Goal: Information Seeking & Learning: Find specific fact

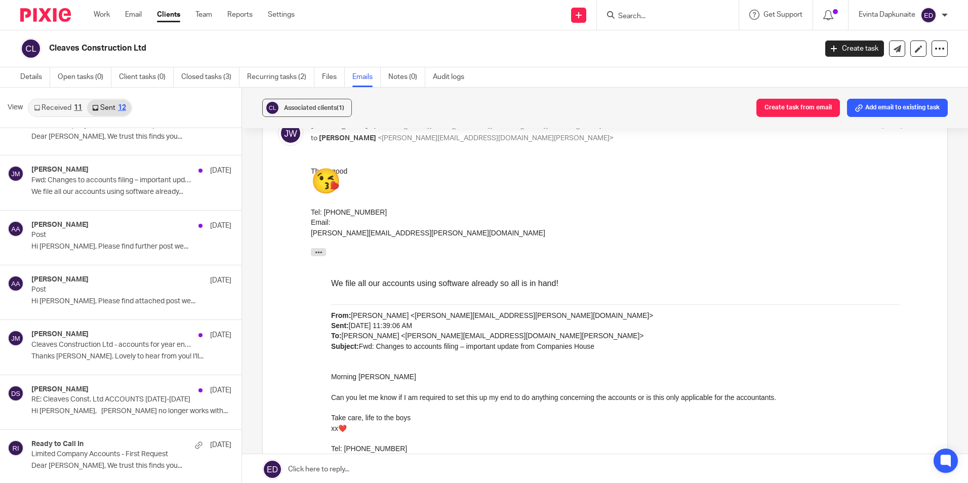
scroll to position [152, 0]
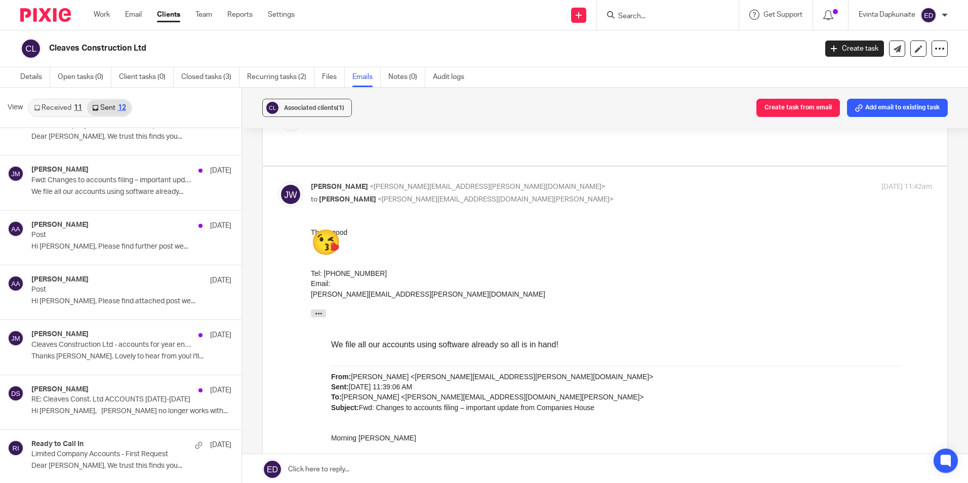
click at [332, 244] on span "😘" at bounding box center [326, 241] width 30 height 27
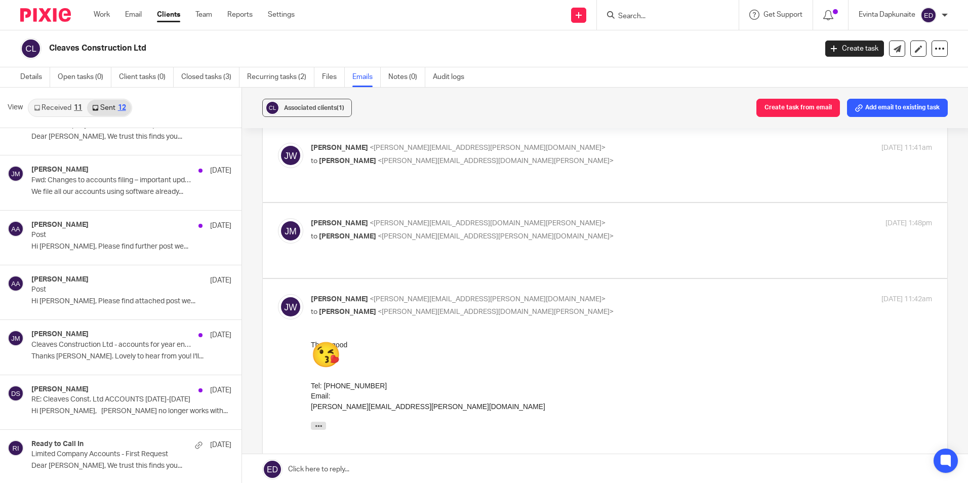
scroll to position [0, 0]
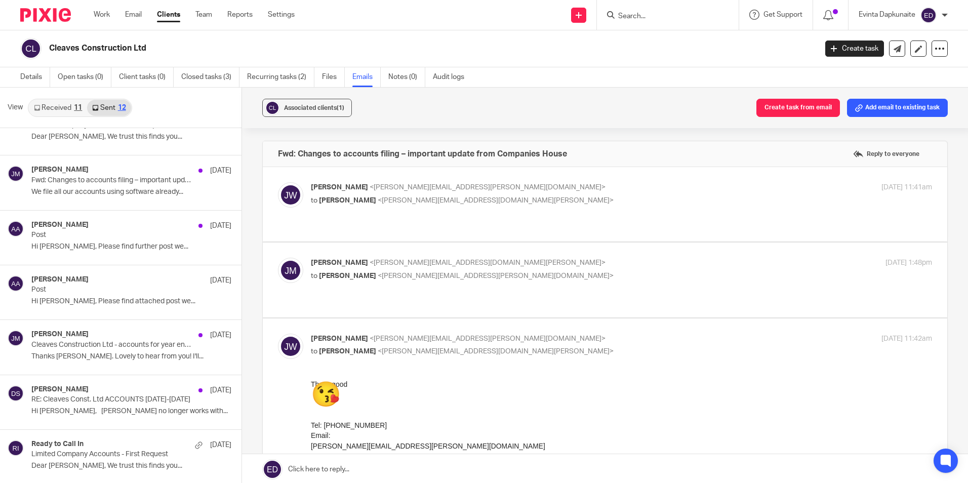
click at [536, 284] on div "Jon Mills <jon@blackandwhiteaccounting.co.uk> to Jacqueline Wheeler <wheeler.ja…" at bounding box center [605, 280] width 654 height 44
click at [529, 260] on p "Jon Mills <jon@blackandwhiteaccounting.co.uk>" at bounding box center [518, 263] width 414 height 11
checkbox input "true"
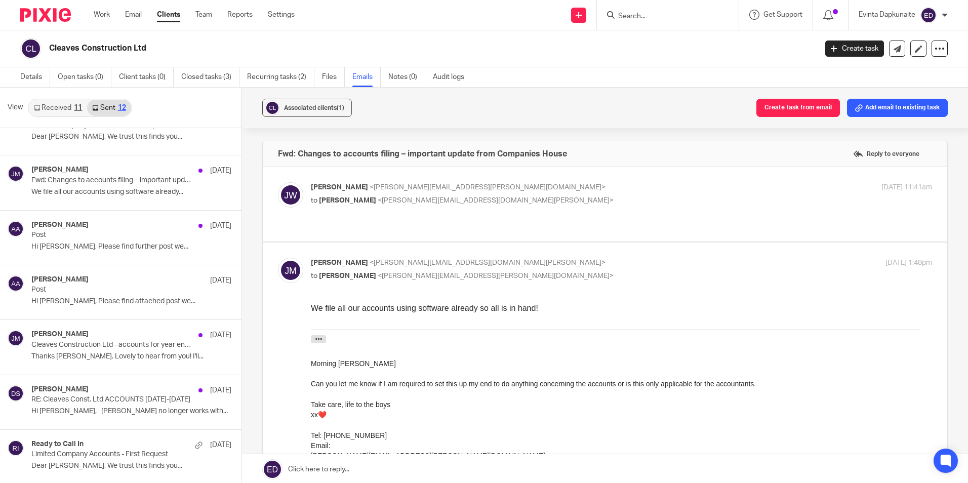
click at [518, 225] on div "Jacqueline Wheeler <wheeler.jacqueline@sky.com> to Jon Mills <jon@blackandwhite…" at bounding box center [605, 204] width 654 height 44
click at [514, 206] on div "Jacqueline Wheeler <wheeler.jacqueline@sky.com> to Jon Mills <jon@blackandwhite…" at bounding box center [621, 194] width 621 height 25
checkbox input "true"
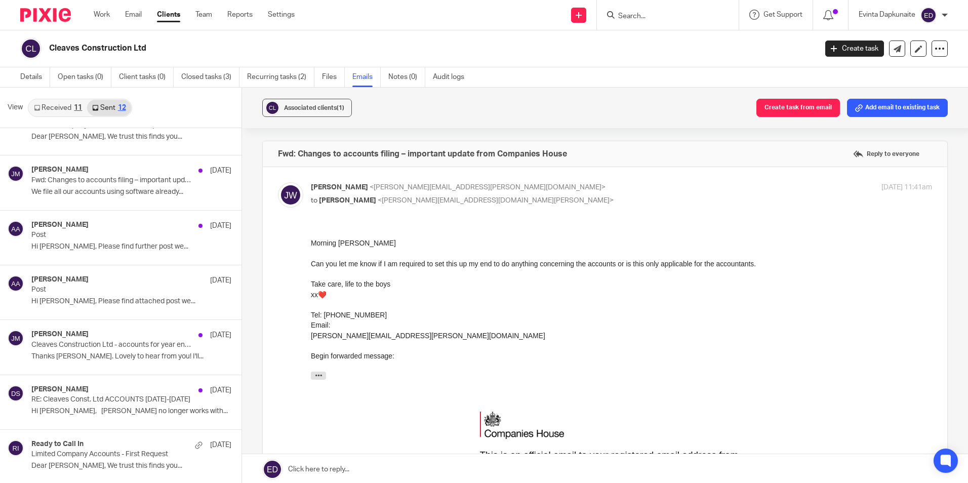
click at [638, 15] on input "Search" at bounding box center [662, 16] width 91 height 9
type input "steph k"
click at [645, 37] on link at bounding box center [718, 43] width 206 height 23
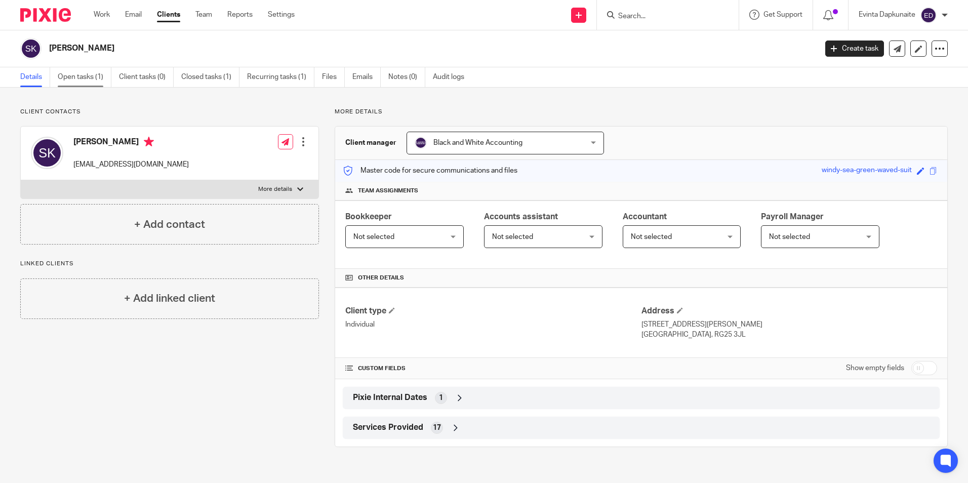
click at [102, 82] on link "Open tasks (1)" at bounding box center [85, 77] width 54 height 20
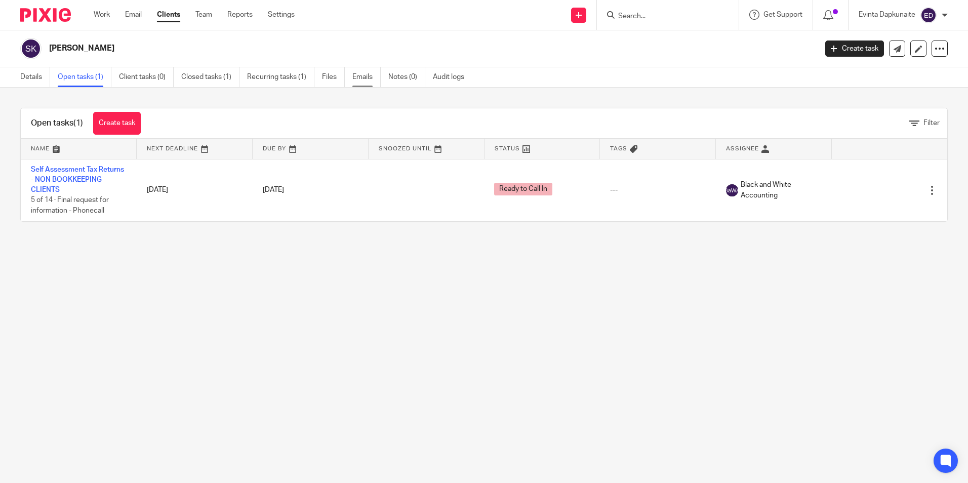
click at [369, 77] on link "Emails" at bounding box center [366, 77] width 28 height 20
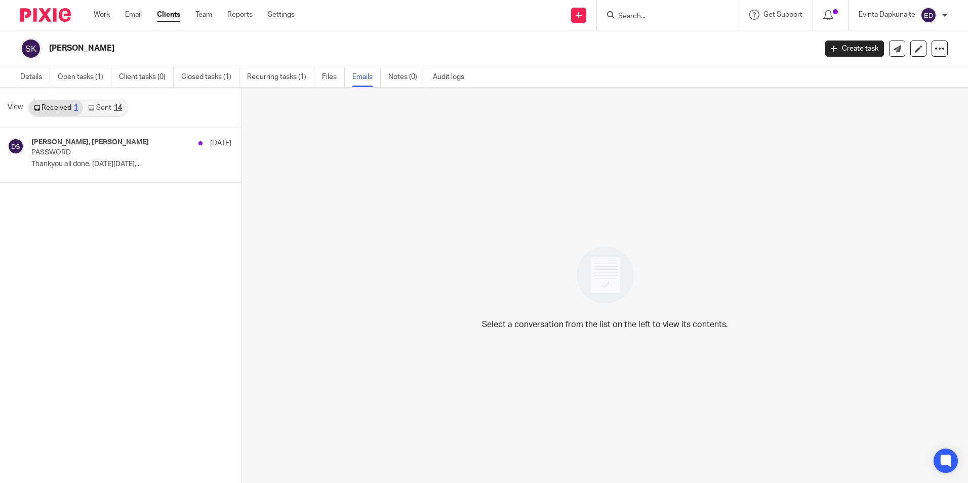
click at [111, 109] on link "Sent 14" at bounding box center [105, 108] width 44 height 16
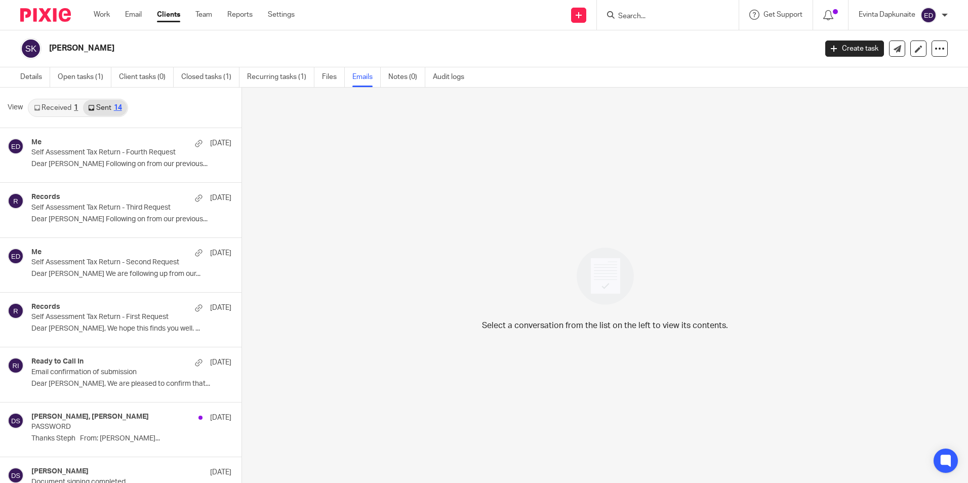
click at [73, 104] on link "Received 1" at bounding box center [56, 108] width 54 height 16
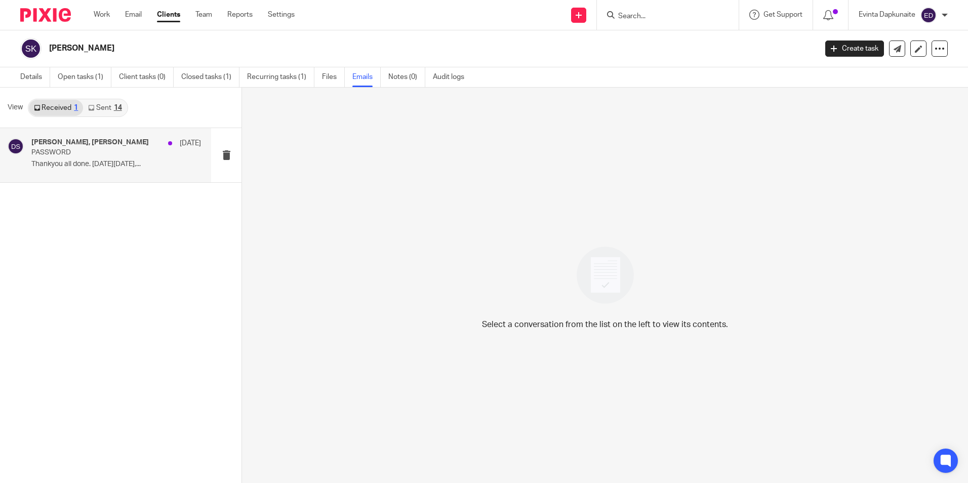
click at [79, 157] on p "PASSWORD" at bounding box center [99, 152] width 136 height 9
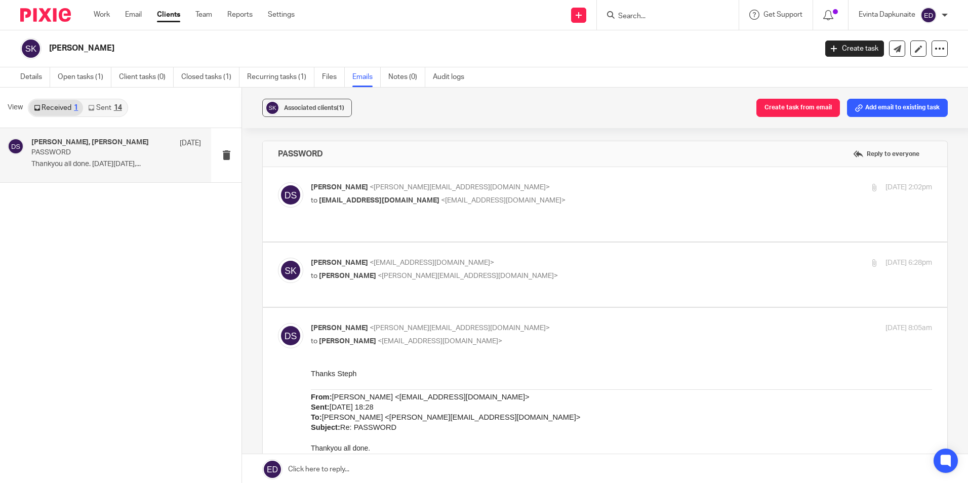
click at [581, 204] on p "to stephkudirka@gmail.com <stephkudirka@gmail.com>" at bounding box center [518, 200] width 414 height 11
checkbox input "true"
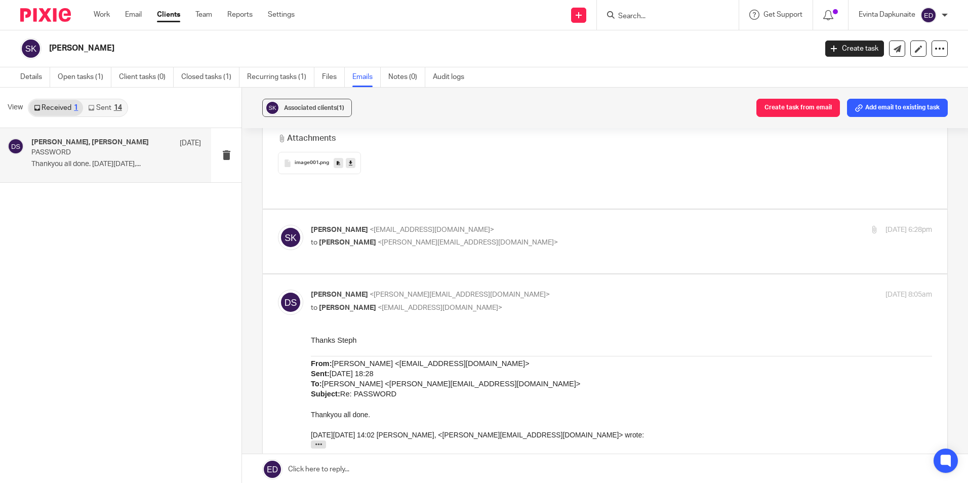
scroll to position [557, 0]
click at [570, 249] on div "Steph Kudirka <stephkudirka@gmail.com> to Donna Sharp <donna@blackandwhiteaccou…" at bounding box center [605, 240] width 654 height 34
click at [593, 220] on label at bounding box center [605, 240] width 684 height 64
click at [278, 222] on input "checkbox" at bounding box center [277, 222] width 1 height 1
checkbox input "true"
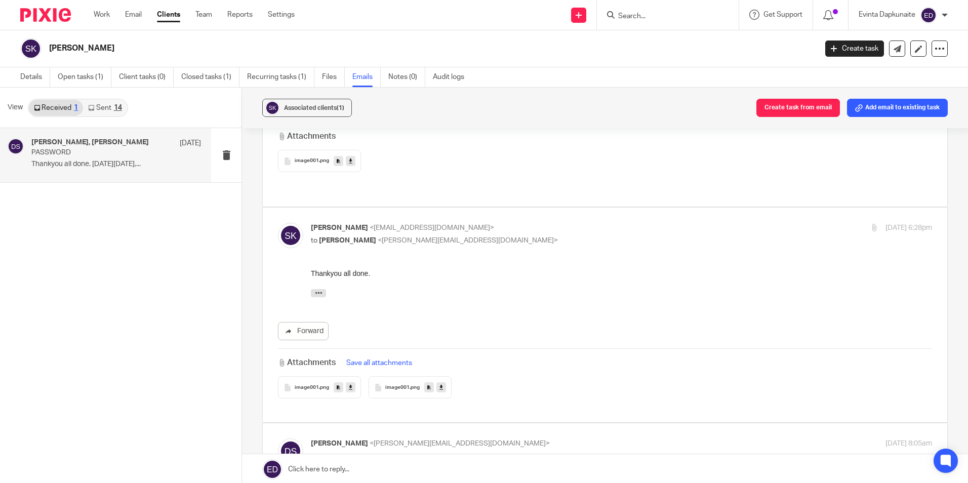
scroll to position [0, 0]
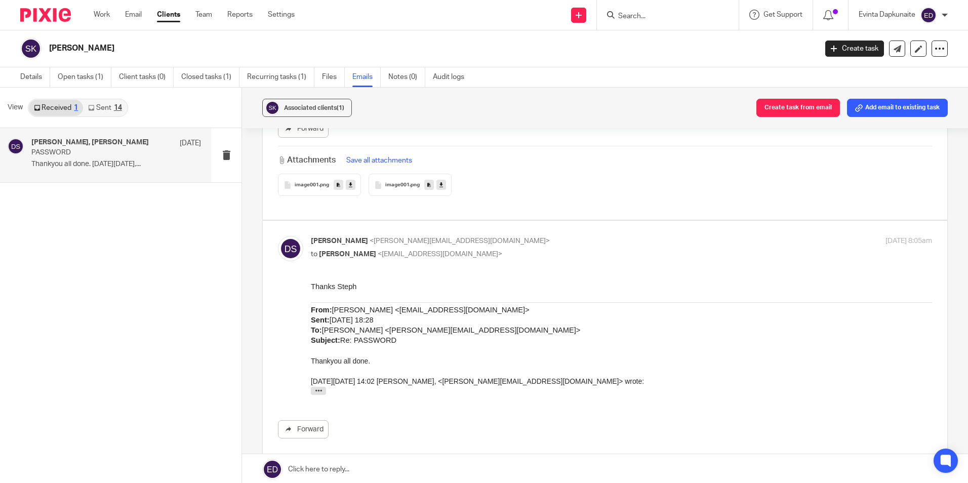
click at [599, 252] on p "to Steph Kudirka <stephkudirka@gmail.com>" at bounding box center [518, 254] width 414 height 11
checkbox input "false"
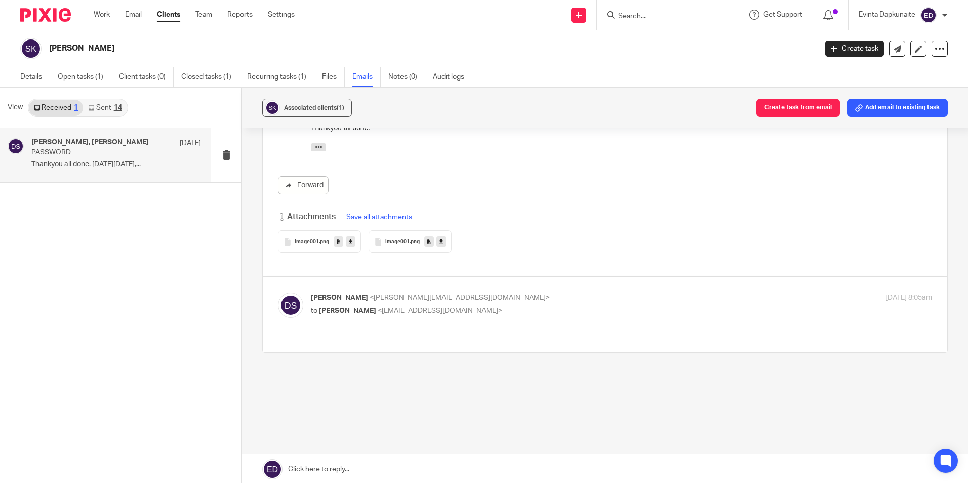
scroll to position [692, 0]
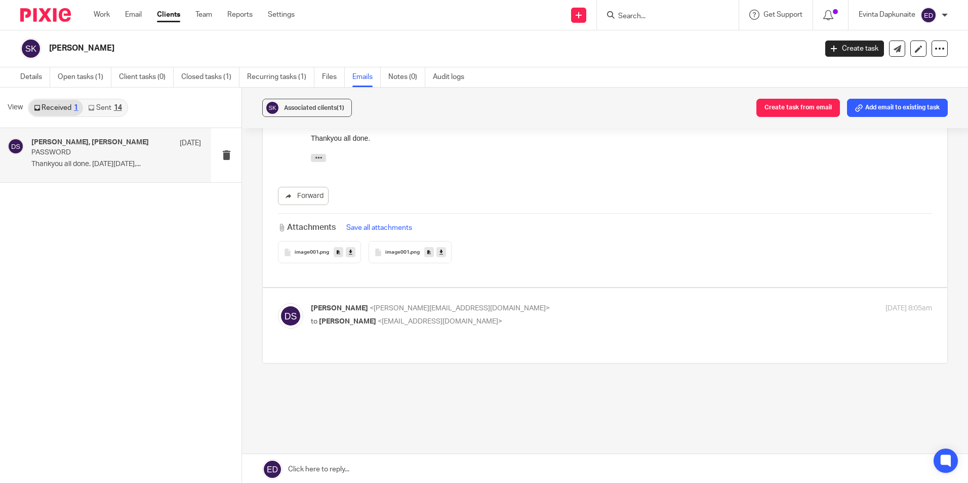
click at [667, 12] on input "Search" at bounding box center [662, 16] width 91 height 9
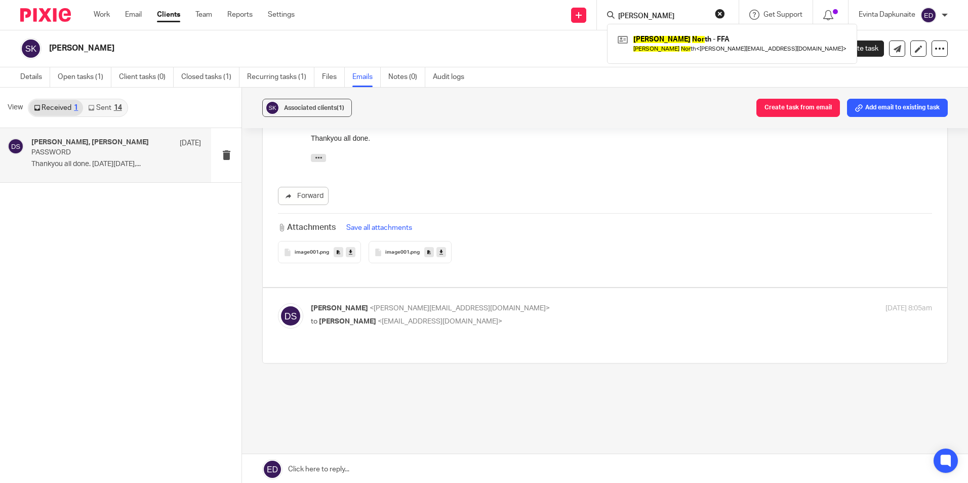
drag, startPoint x: 665, startPoint y: 15, endPoint x: 606, endPoint y: 14, distance: 59.2
click at [607, 14] on div "michael nor" at bounding box center [666, 15] width 118 height 13
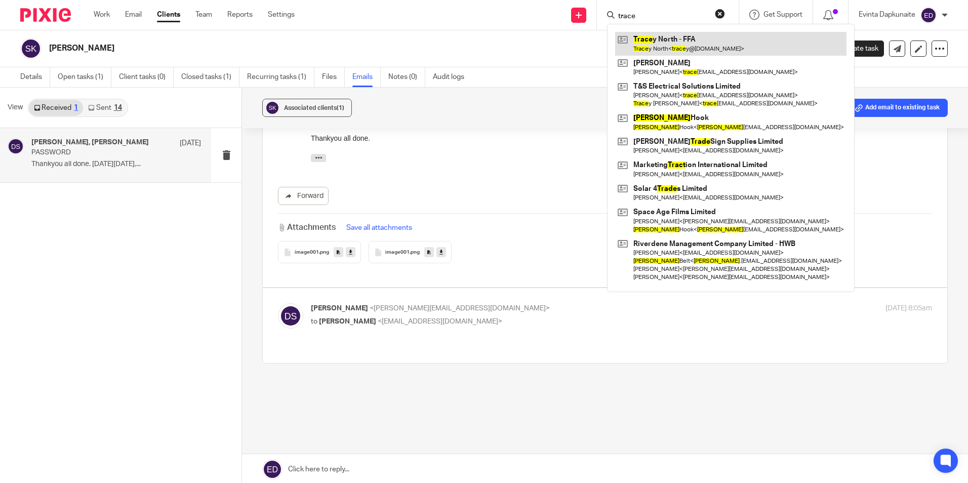
type input "trace"
click at [684, 43] on link at bounding box center [730, 43] width 231 height 23
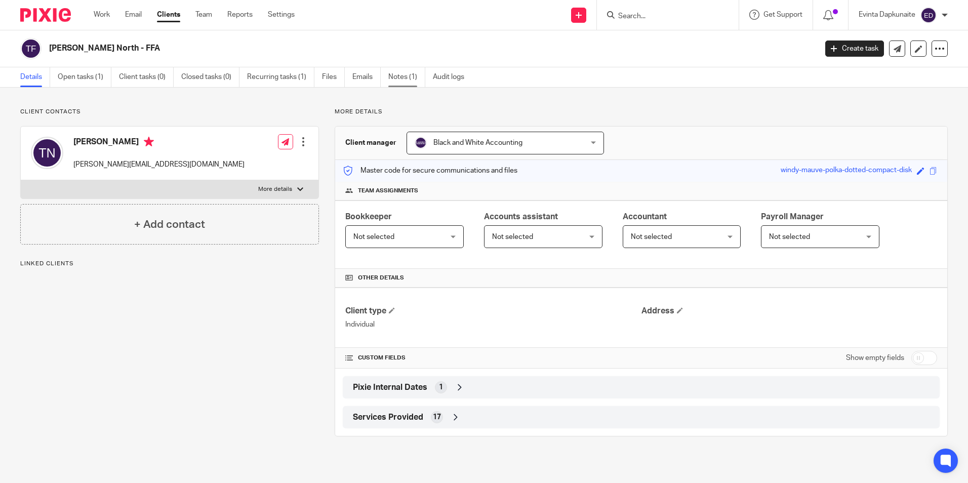
click at [405, 76] on link "Notes (1)" at bounding box center [406, 77] width 37 height 20
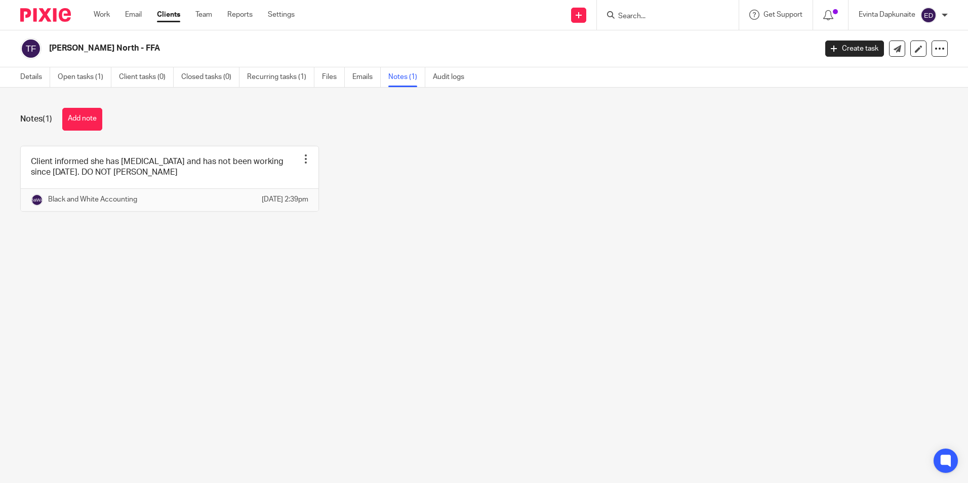
click at [640, 15] on input "Search" at bounding box center [662, 16] width 91 height 9
type input "[PERSON_NAME]"
click at [647, 35] on link at bounding box center [697, 43] width 164 height 23
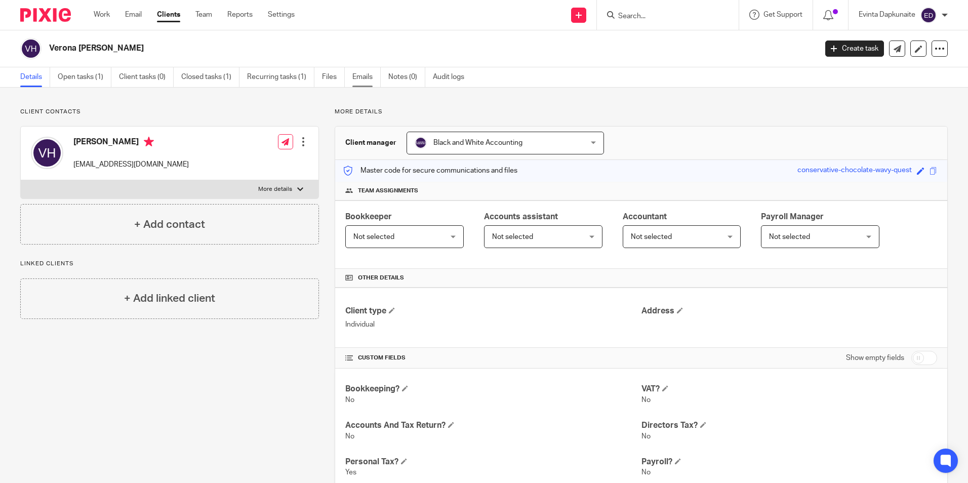
drag, startPoint x: 358, startPoint y: 73, endPoint x: 371, endPoint y: 79, distance: 14.0
click at [359, 73] on link "Emails" at bounding box center [366, 77] width 28 height 20
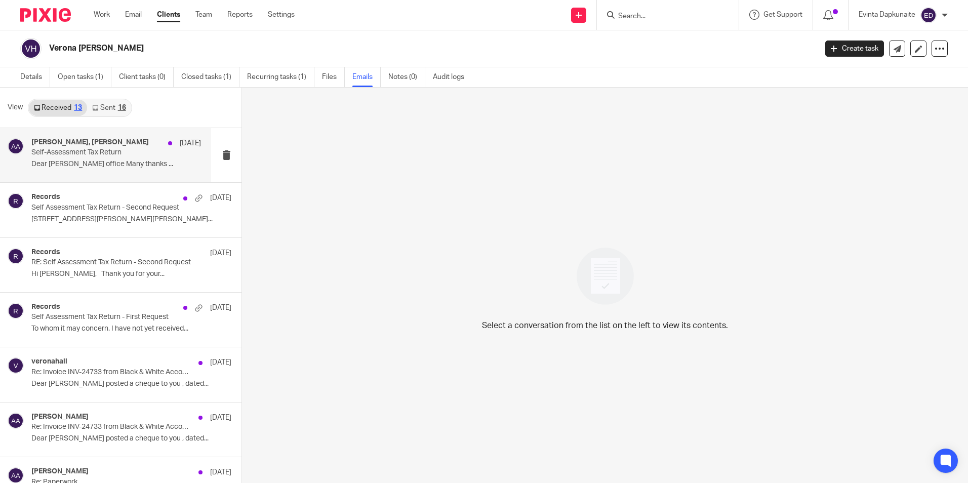
click at [132, 173] on div "[PERSON_NAME], [PERSON_NAME] [DATE] Self-Assessment Tax Return Dear [PERSON_NAM…" at bounding box center [105, 155] width 211 height 54
click at [93, 155] on p "Self-Assessment Tax Return" at bounding box center [99, 152] width 136 height 9
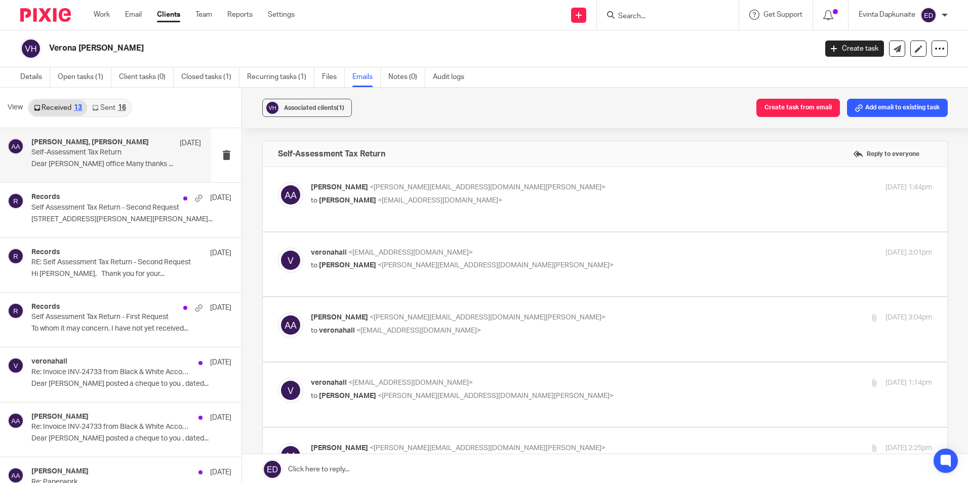
click at [563, 205] on p "to [PERSON_NAME] <[EMAIL_ADDRESS][DOMAIN_NAME]>" at bounding box center [518, 200] width 414 height 11
checkbox input "true"
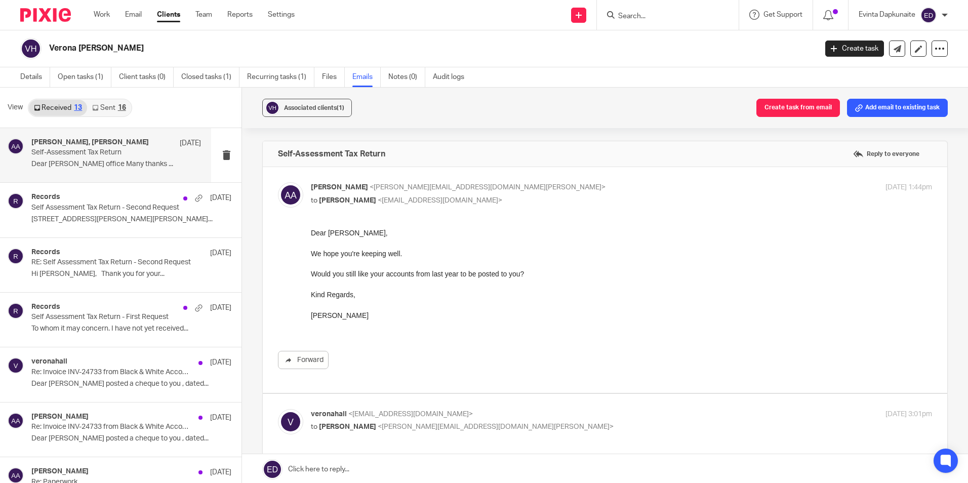
scroll to position [101, 0]
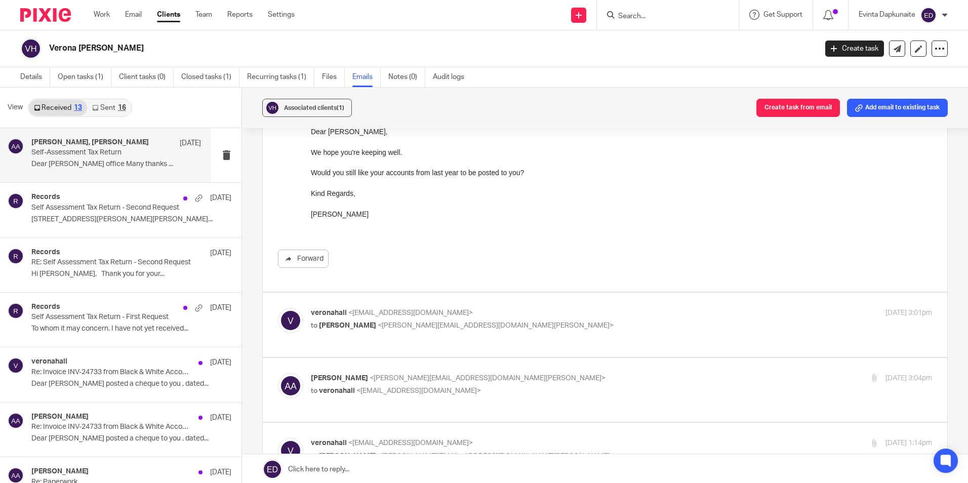
click at [596, 330] on p "to [PERSON_NAME] <[PERSON_NAME][EMAIL_ADDRESS][DOMAIN_NAME][PERSON_NAME]>" at bounding box center [518, 325] width 414 height 11
checkbox input "true"
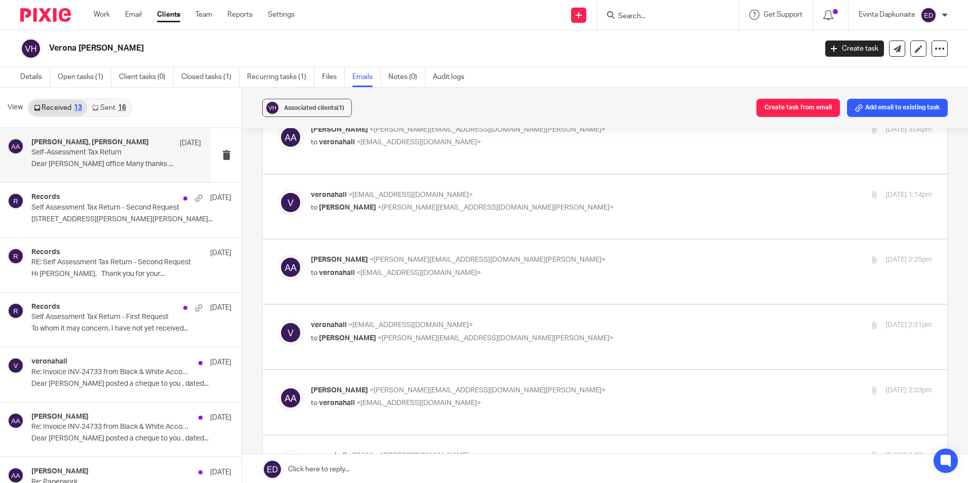
scroll to position [557, 0]
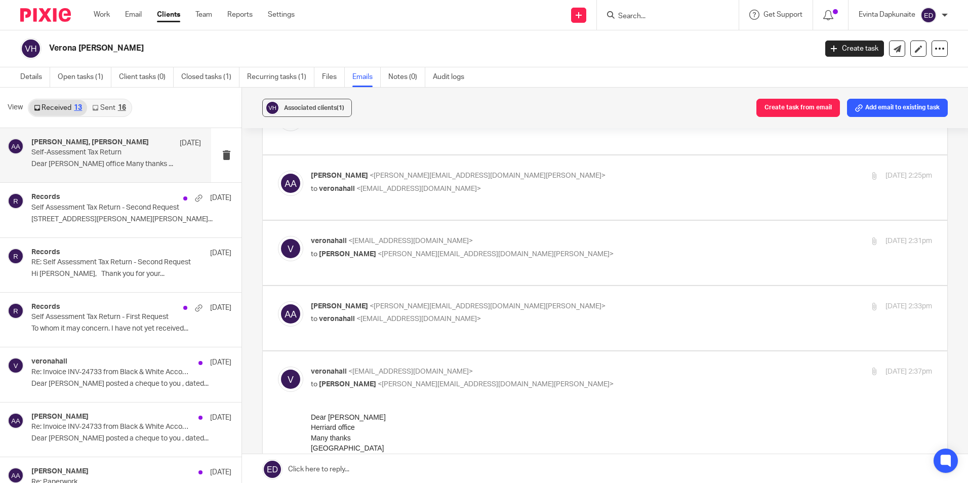
click at [487, 309] on span "<[PERSON_NAME][EMAIL_ADDRESS][DOMAIN_NAME][PERSON_NAME]>" at bounding box center [487, 306] width 236 height 7
checkbox input "true"
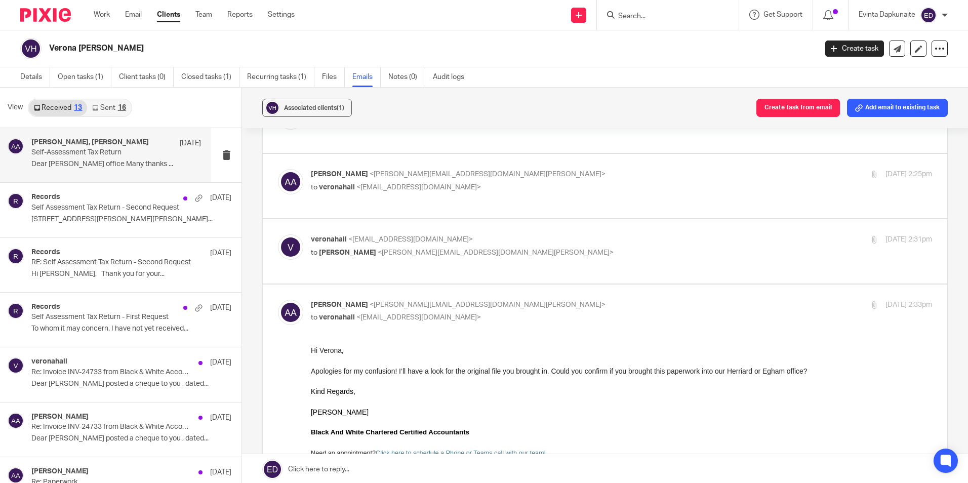
scroll to position [506, 0]
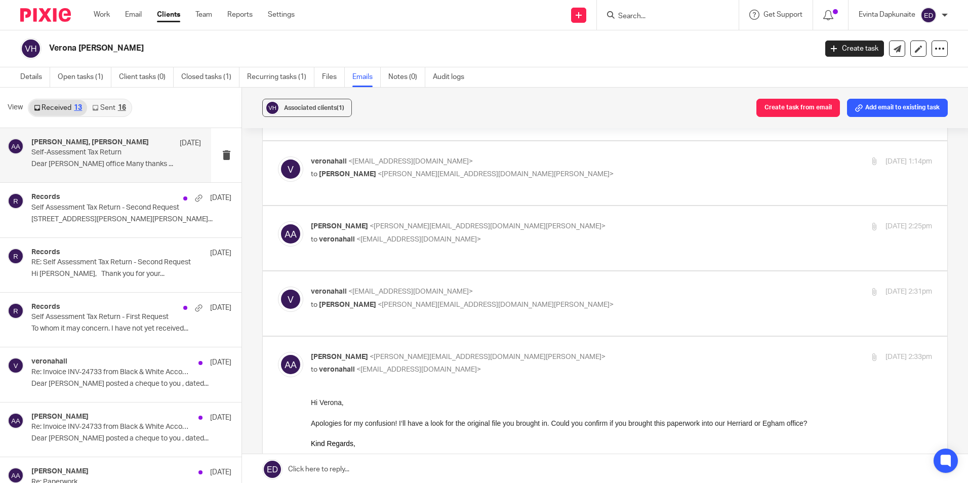
click at [590, 307] on p "to [PERSON_NAME] <[PERSON_NAME][EMAIL_ADDRESS][DOMAIN_NAME][PERSON_NAME]>" at bounding box center [518, 305] width 414 height 11
checkbox input "true"
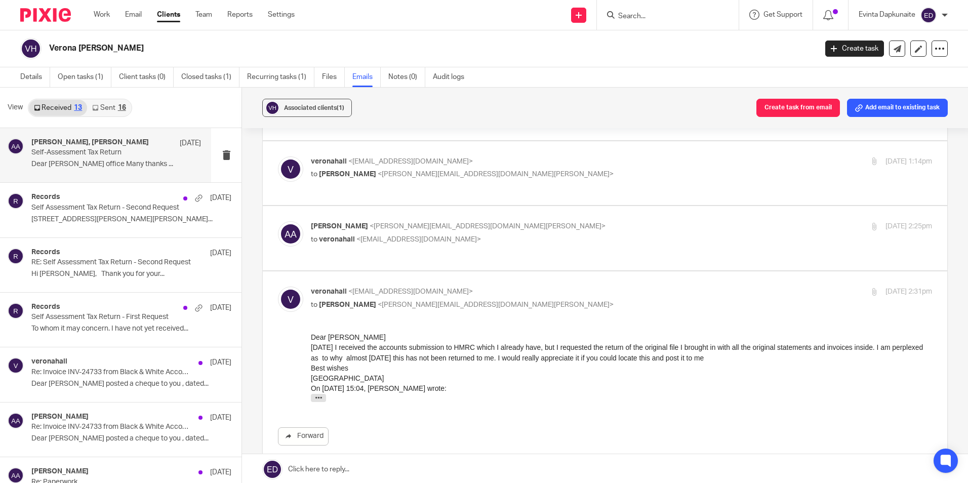
scroll to position [0, 0]
drag, startPoint x: 461, startPoint y: 352, endPoint x: 506, endPoint y: 352, distance: 44.5
click at [506, 352] on p "[DATE] I received the accounts submission to HMRC which I already have, but I r…" at bounding box center [621, 352] width 621 height 21
drag, startPoint x: 506, startPoint y: 352, endPoint x: 524, endPoint y: 369, distance: 25.4
click at [524, 369] on p "Best wishes" at bounding box center [621, 368] width 621 height 10
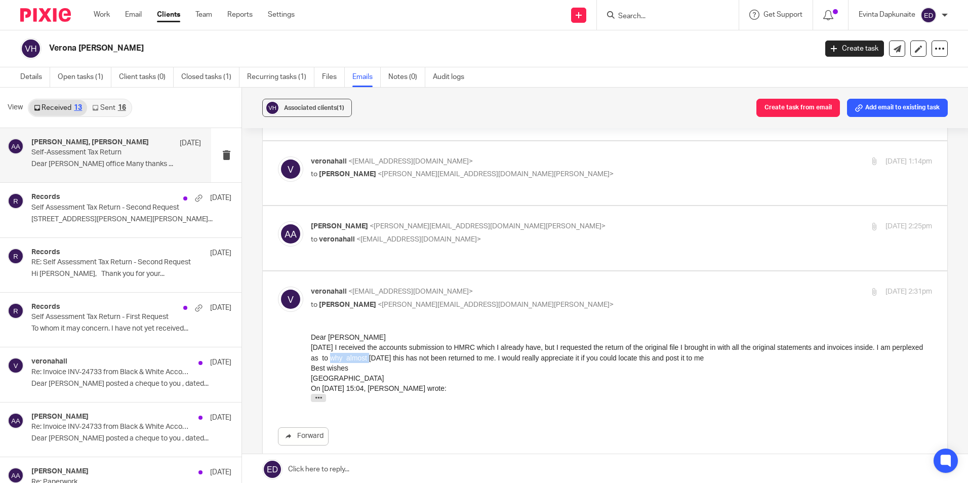
drag, startPoint x: 333, startPoint y: 353, endPoint x: 374, endPoint y: 361, distance: 41.8
click at [374, 361] on p "[DATE] I received the accounts submission to HMRC which I already have, but I r…" at bounding box center [621, 352] width 621 height 21
drag, startPoint x: 374, startPoint y: 361, endPoint x: 473, endPoint y: 383, distance: 101.7
click at [473, 383] on div "On [DATE] 15:04, [PERSON_NAME] wrote:" at bounding box center [621, 388] width 621 height 10
click at [659, 394] on div "Hi [PERSON_NAME], Thank you for your reply. Could you confirm the full address …" at bounding box center [621, 400] width 621 height 13
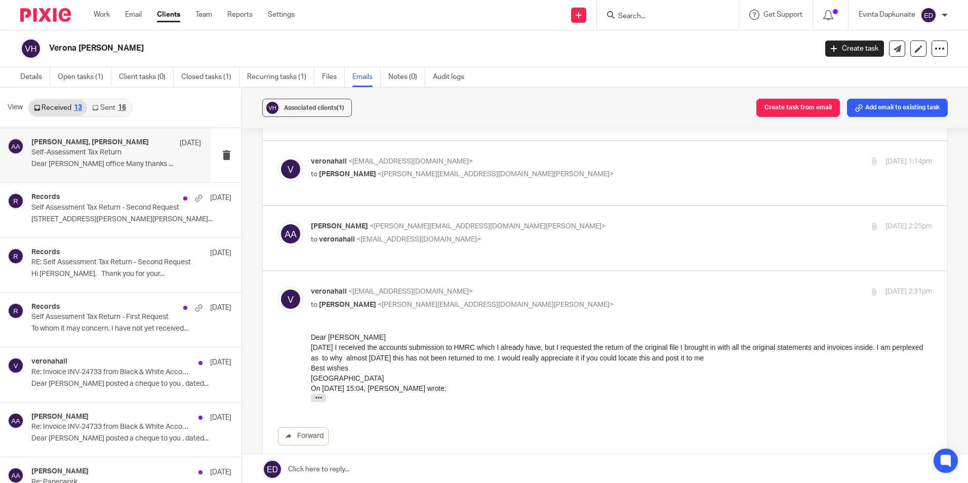
click at [760, 394] on div "Hi [PERSON_NAME], Thank you for your reply. Could you confirm the full address …" at bounding box center [621, 400] width 621 height 13
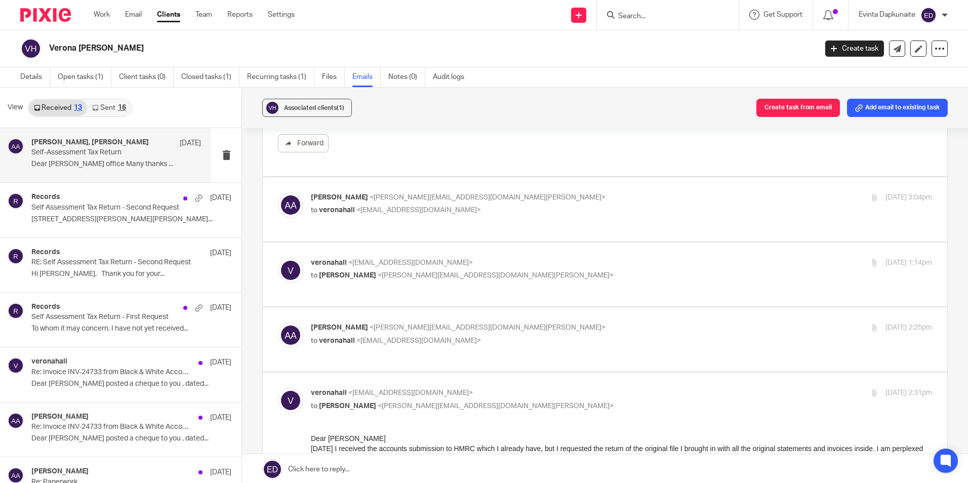
click at [568, 351] on div "[PERSON_NAME] <[PERSON_NAME][EMAIL_ADDRESS][DOMAIN_NAME][PERSON_NAME]> to [GEOG…" at bounding box center [605, 339] width 654 height 34
click at [568, 337] on p "to veronahall <[EMAIL_ADDRESS][DOMAIN_NAME]>" at bounding box center [518, 341] width 414 height 11
checkbox input "true"
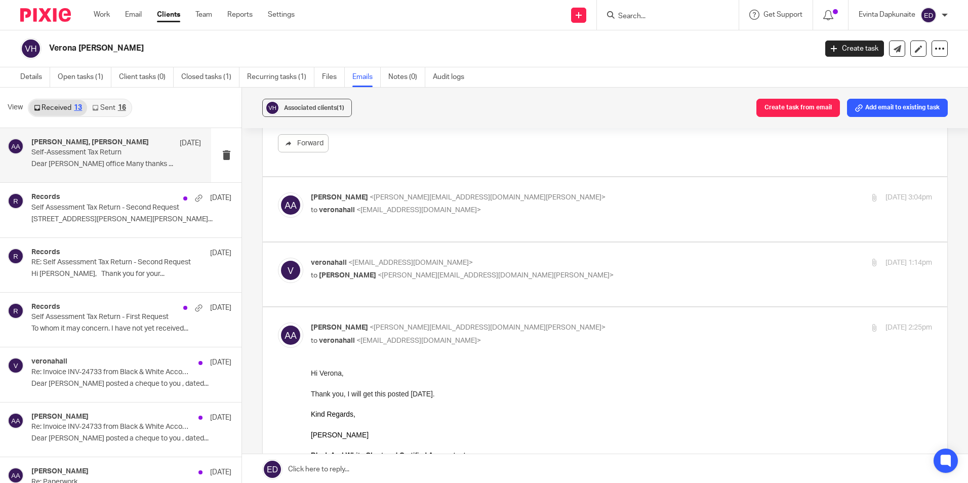
scroll to position [0, 0]
click at [572, 233] on label at bounding box center [605, 209] width 684 height 64
click at [278, 192] on input "checkbox" at bounding box center [277, 192] width 1 height 1
checkbox input "true"
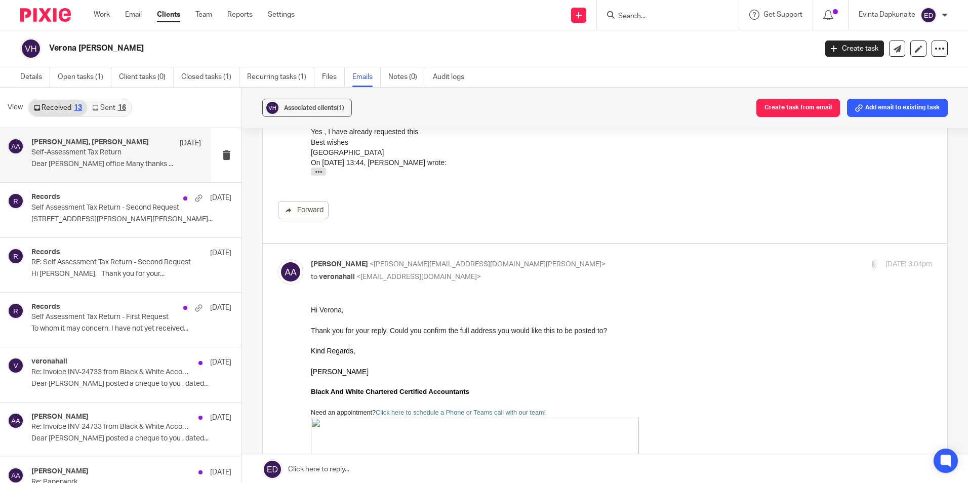
scroll to position [253, 0]
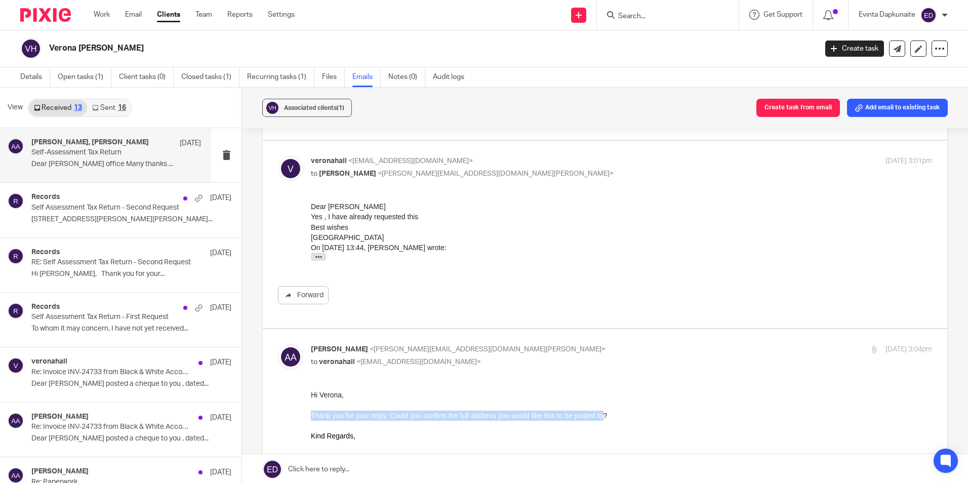
drag, startPoint x: 604, startPoint y: 413, endPoint x: 562, endPoint y: 408, distance: 42.8
drag, startPoint x: 562, startPoint y: 408, endPoint x: 483, endPoint y: 413, distance: 79.1
click at [483, 413] on span "Thank you for your reply. Could you confirm the full address you would like thi…" at bounding box center [459, 415] width 296 height 8
drag, startPoint x: 478, startPoint y: 416, endPoint x: 490, endPoint y: 428, distance: 17.2
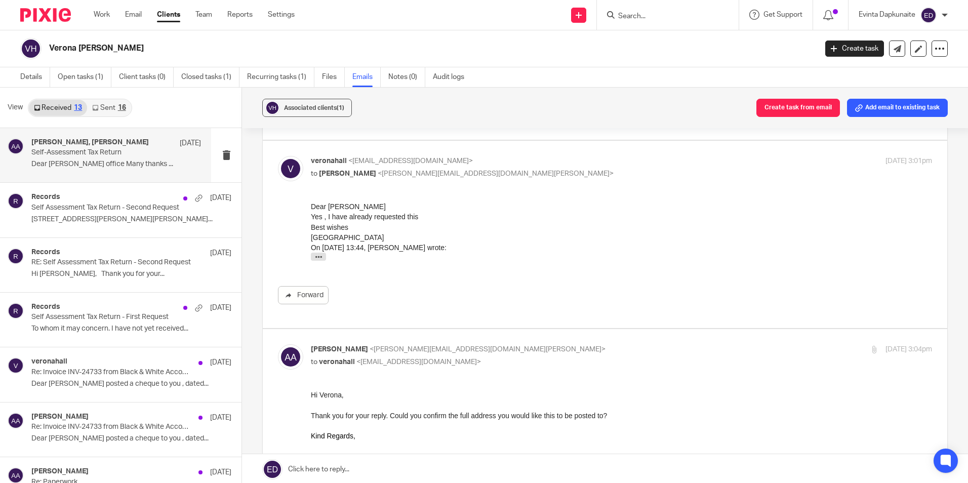
click at [477, 417] on span "Thank you for your reply. Could you confirm the full address you would like thi…" at bounding box center [459, 415] width 296 height 8
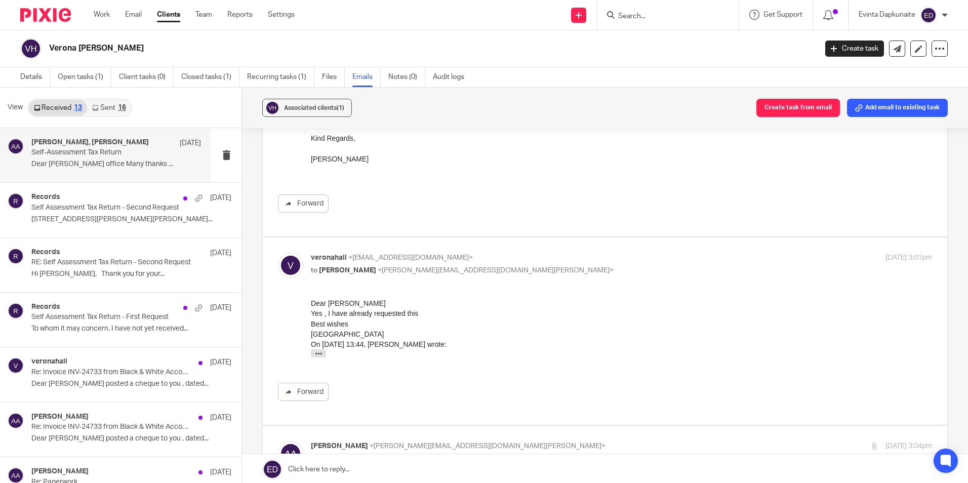
scroll to position [152, 0]
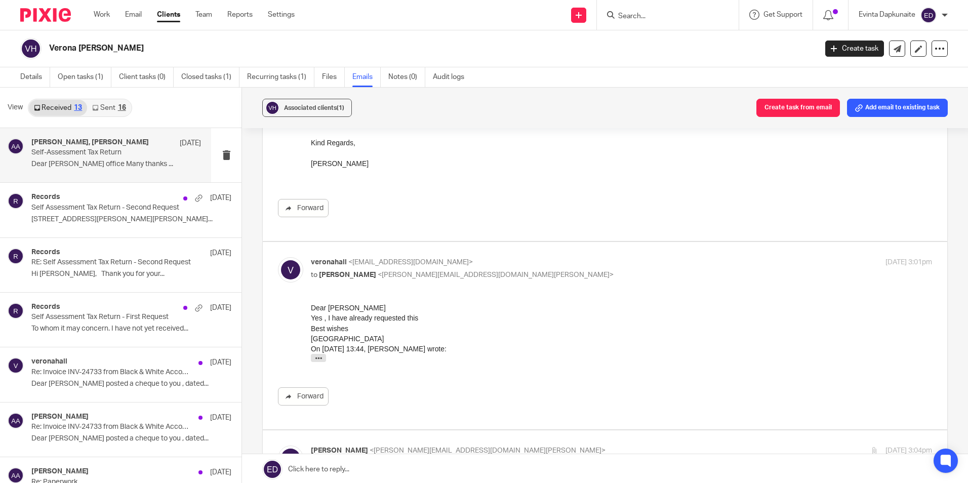
click at [349, 330] on p "Best wishes" at bounding box center [621, 328] width 621 height 10
